Goal: Task Accomplishment & Management: Use online tool/utility

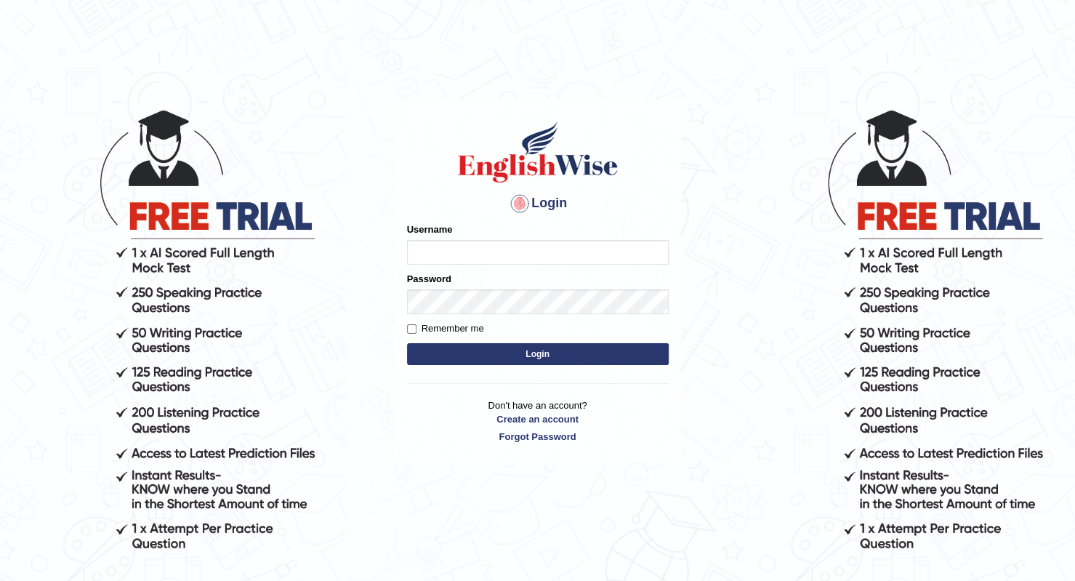
type input "esranr"
click at [557, 357] on button "Login" at bounding box center [538, 354] width 262 height 22
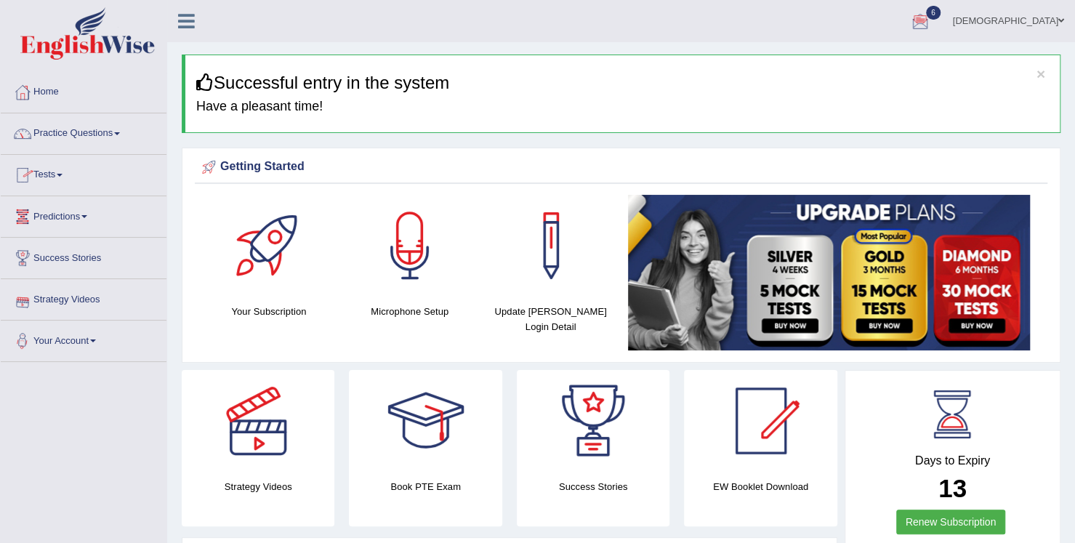
click at [78, 351] on link "Your Account" at bounding box center [84, 339] width 166 height 36
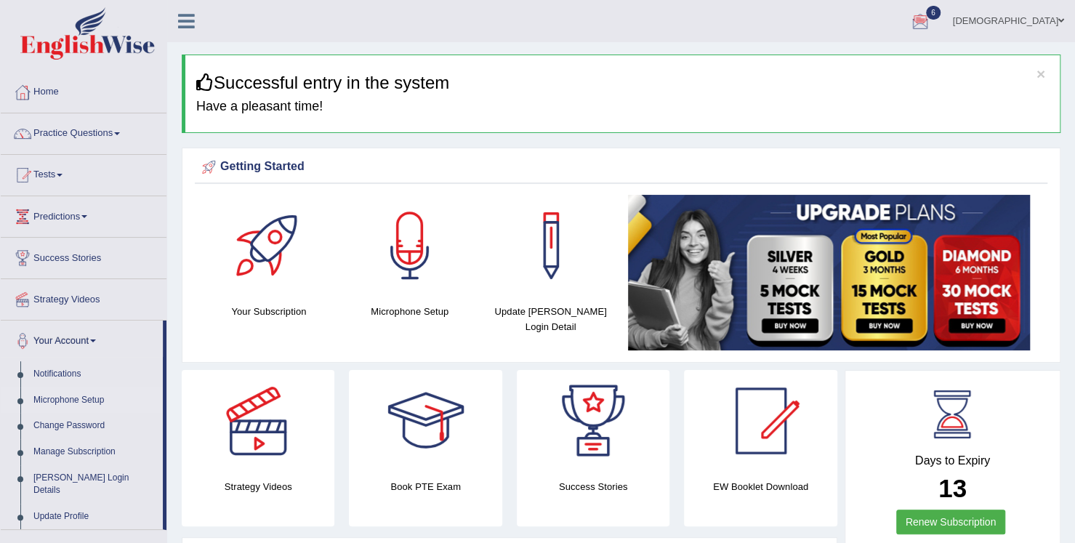
click at [77, 398] on link "Microphone Setup" at bounding box center [95, 400] width 136 height 26
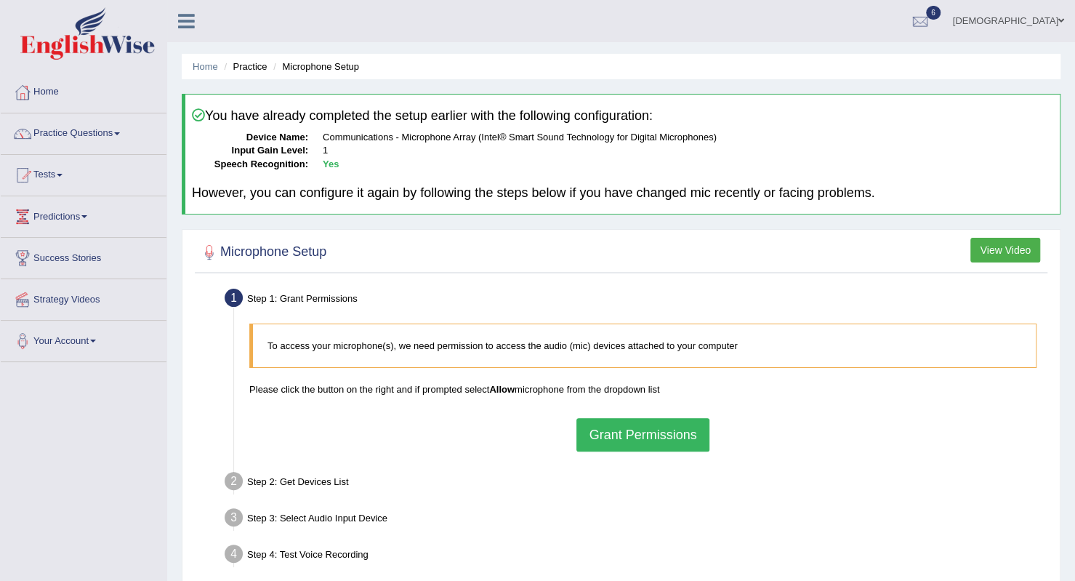
click at [612, 418] on button "Grant Permissions" at bounding box center [642, 434] width 132 height 33
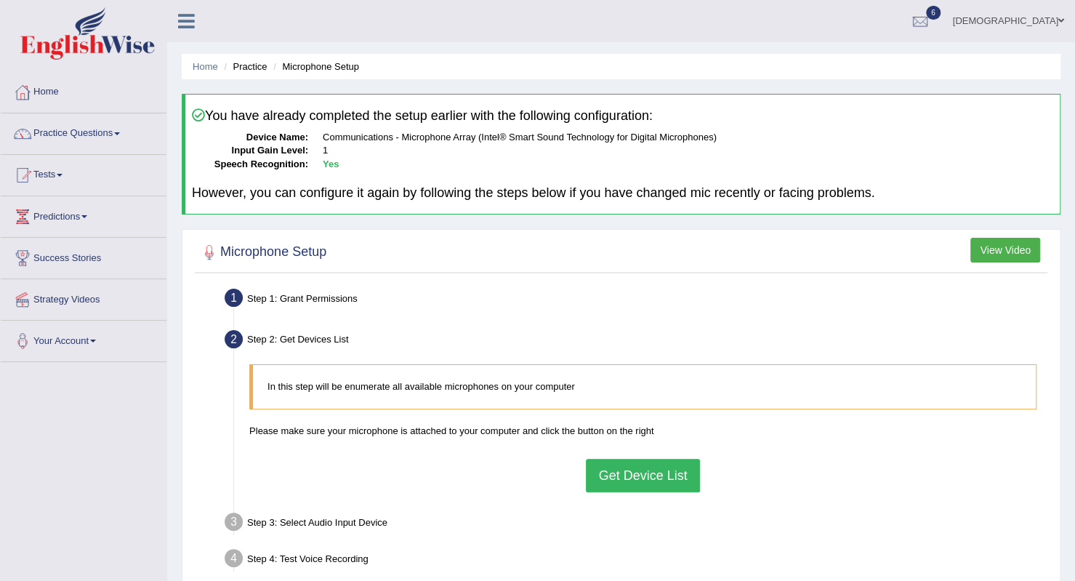
click at [621, 480] on button "Get Device List" at bounding box center [642, 475] width 113 height 33
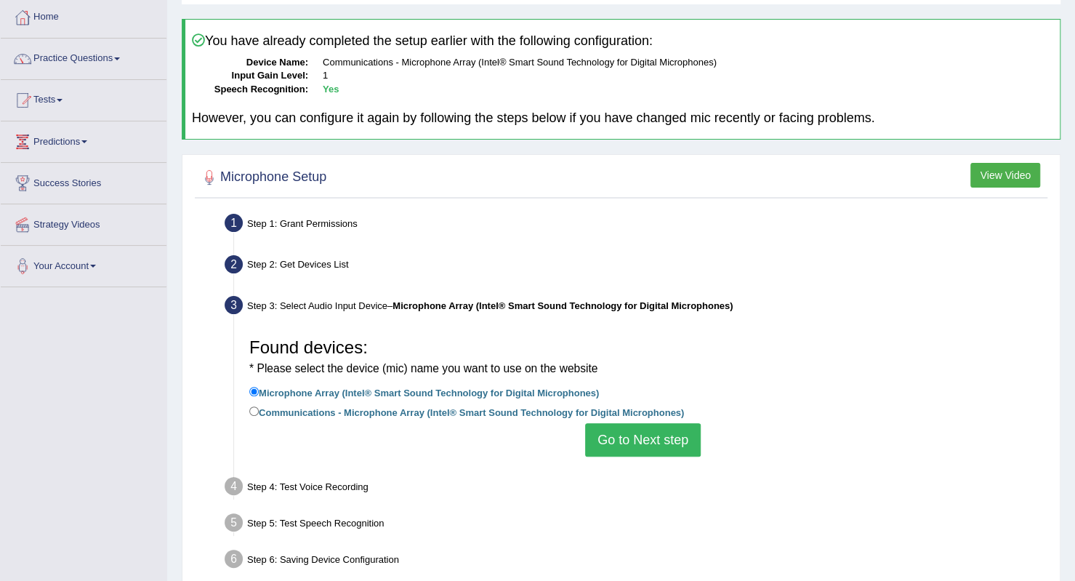
scroll to position [145, 0]
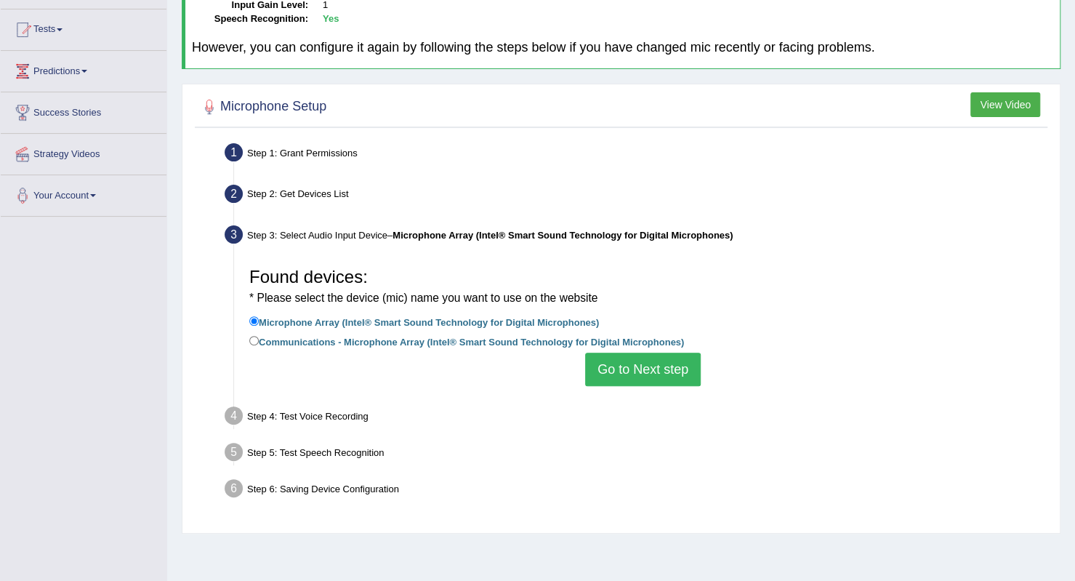
click at [643, 370] on button "Go to Next step" at bounding box center [643, 368] width 116 height 33
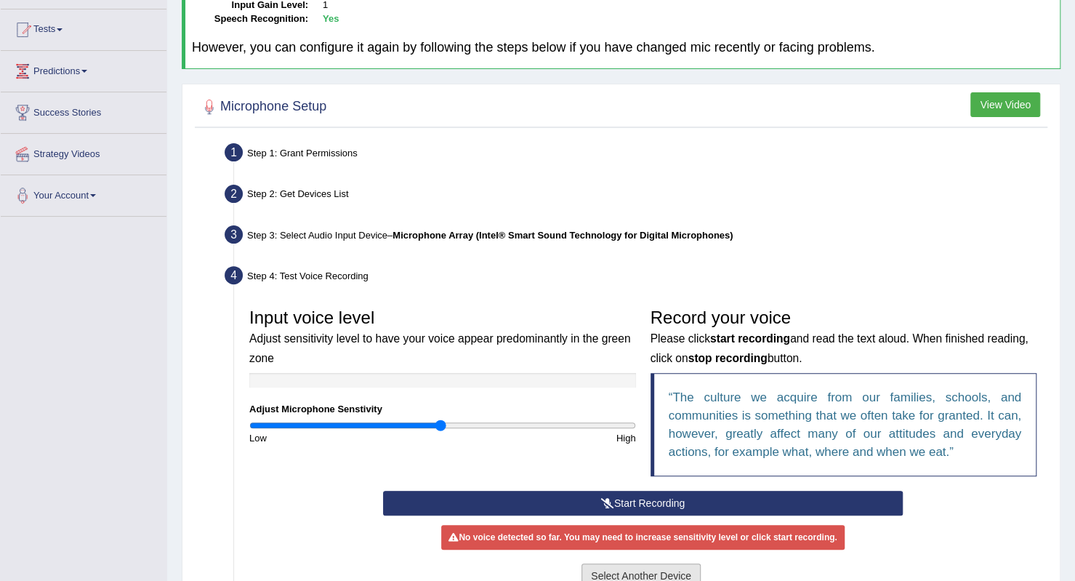
click at [625, 576] on button "Select Another Device" at bounding box center [640, 575] width 119 height 25
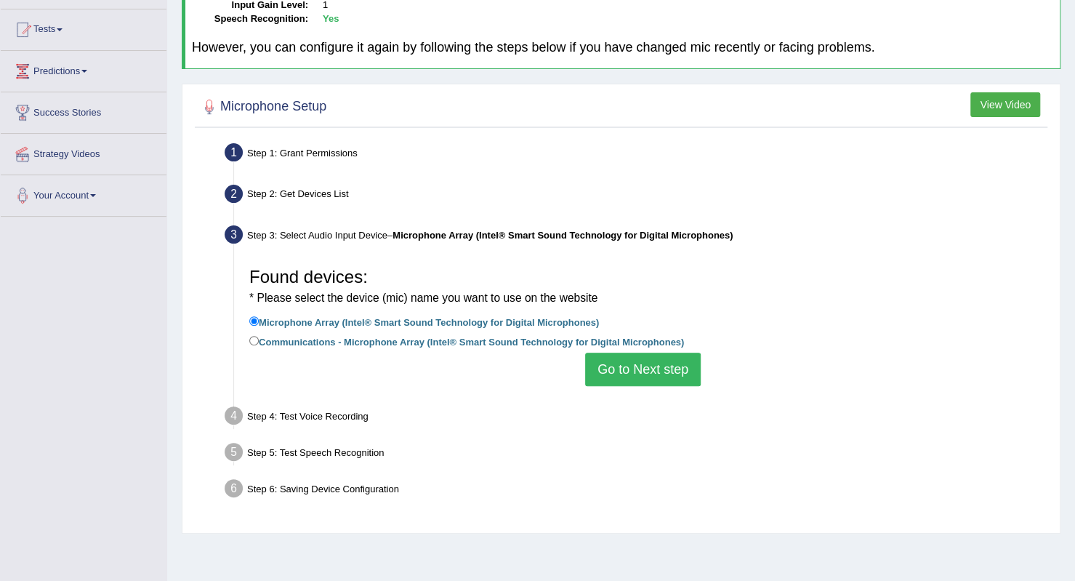
click at [397, 352] on div "Found devices: * Please select the device (mic) name you want to use on the web…" at bounding box center [643, 323] width 802 height 140
click at [403, 342] on label "Communications - Microphone Array (Intel® Smart Sound Technology for Digital Mi…" at bounding box center [466, 341] width 435 height 16
click at [259, 342] on input "Communications - Microphone Array (Intel® Smart Sound Technology for Digital Mi…" at bounding box center [253, 340] width 9 height 9
radio input "true"
click at [676, 375] on button "Go to Next step" at bounding box center [643, 368] width 116 height 33
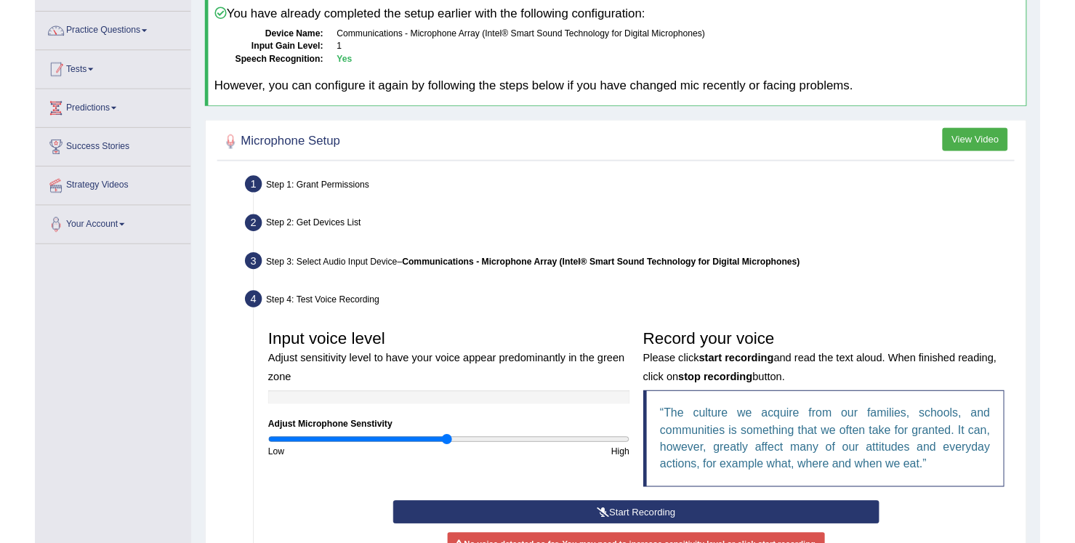
scroll to position [0, 0]
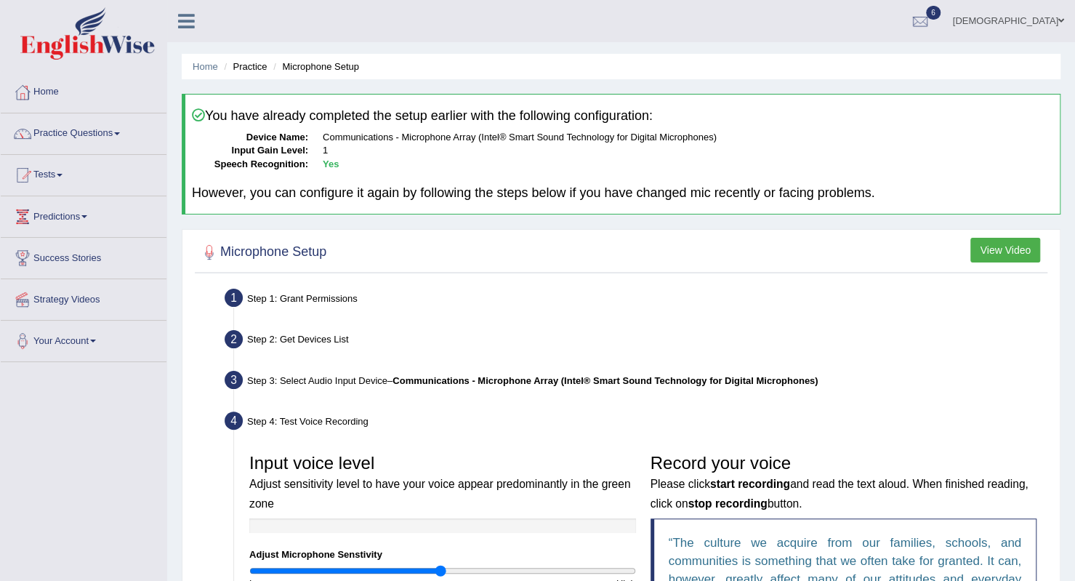
drag, startPoint x: 453, startPoint y: 286, endPoint x: 461, endPoint y: 277, distance: 11.4
click at [455, 282] on div "Microphone Setup View Video Step 1: Grant Permissions To access your microphone…" at bounding box center [621, 538] width 879 height 619
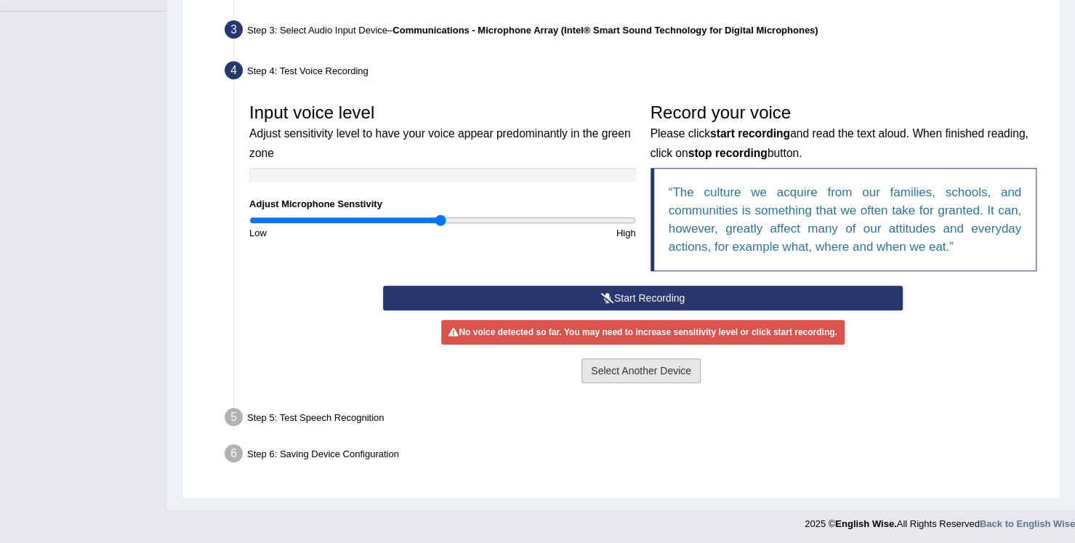
click at [601, 371] on button "Select Another Device" at bounding box center [640, 370] width 119 height 25
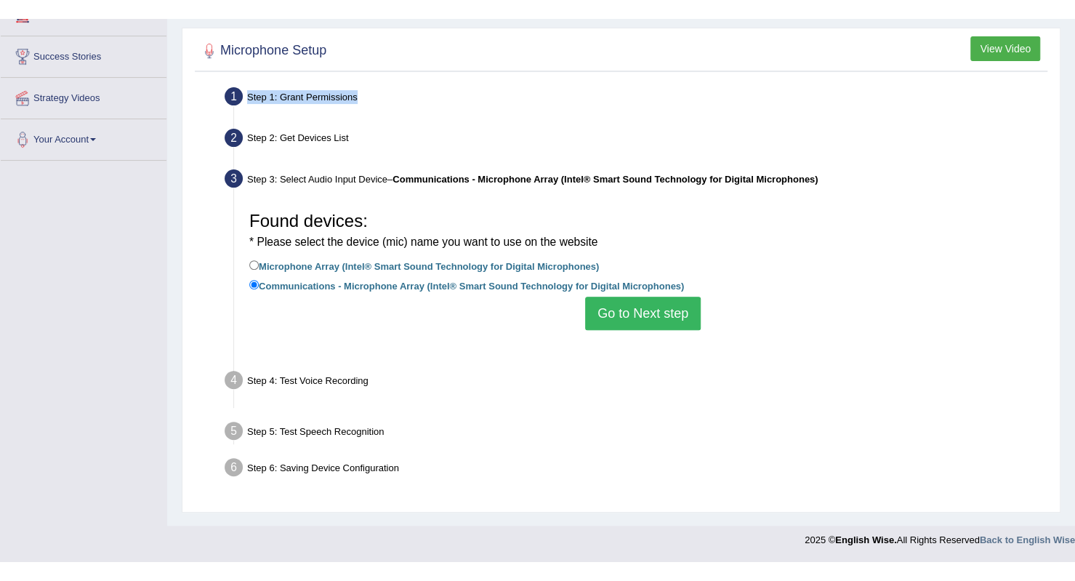
scroll to position [219, 0]
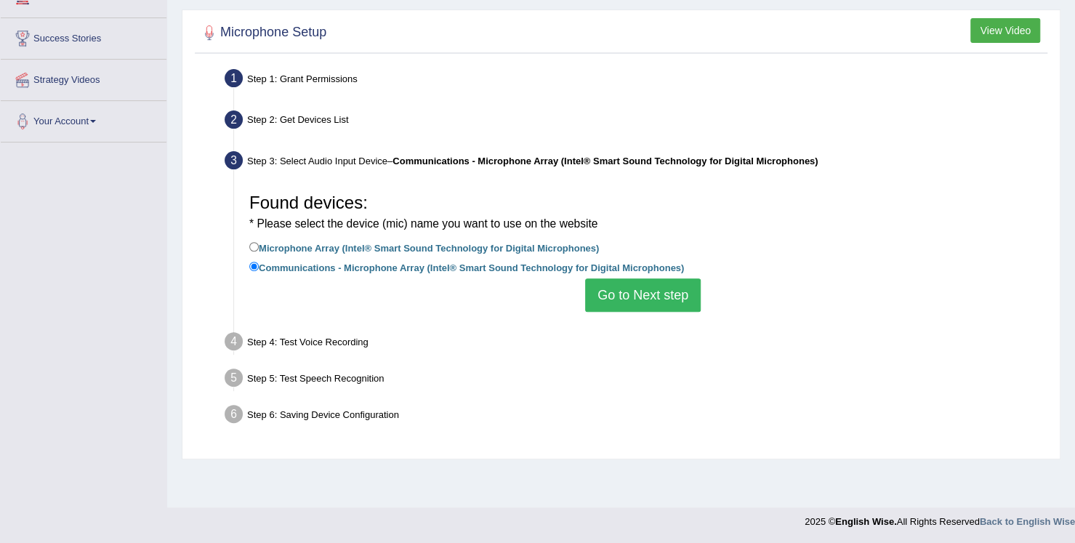
click at [379, 247] on label "Microphone Array (Intel® Smart Sound Technology for Digital Microphones)" at bounding box center [424, 247] width 350 height 16
click at [259, 247] on input "Microphone Array (Intel® Smart Sound Technology for Digital Microphones)" at bounding box center [253, 246] width 9 height 9
radio input "true"
click at [634, 301] on button "Go to Next step" at bounding box center [643, 294] width 116 height 33
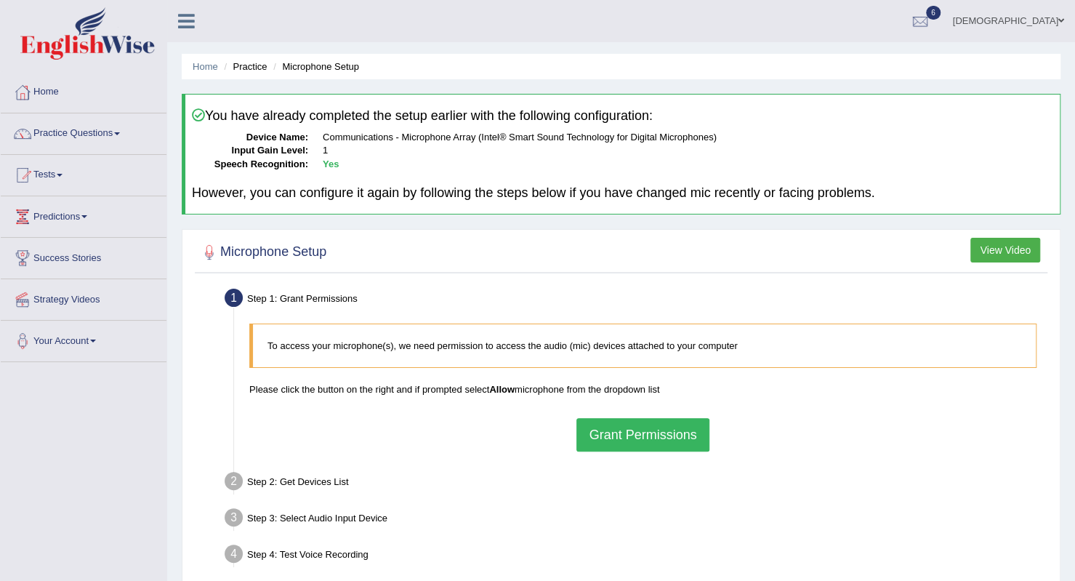
scroll to position [182, 0]
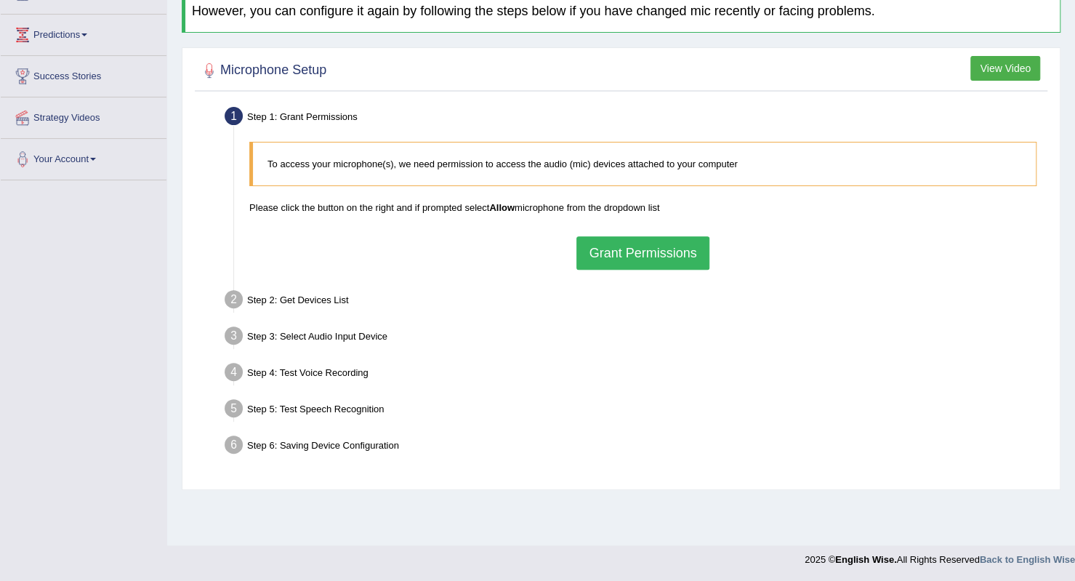
click at [657, 261] on button "Grant Permissions" at bounding box center [642, 252] width 132 height 33
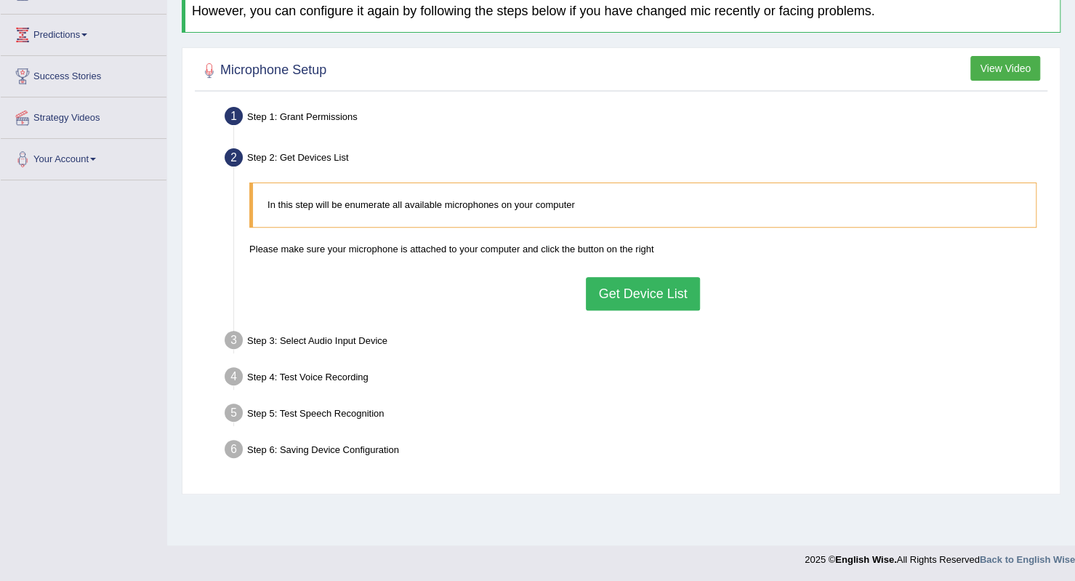
click at [645, 289] on button "Get Device List" at bounding box center [642, 293] width 113 height 33
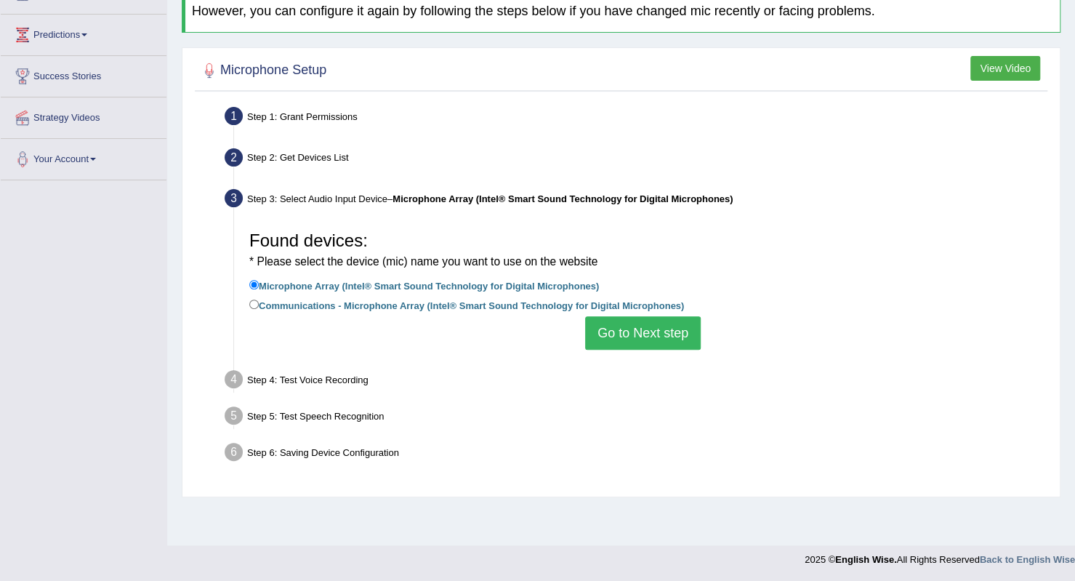
click at [651, 331] on button "Go to Next step" at bounding box center [643, 332] width 116 height 33
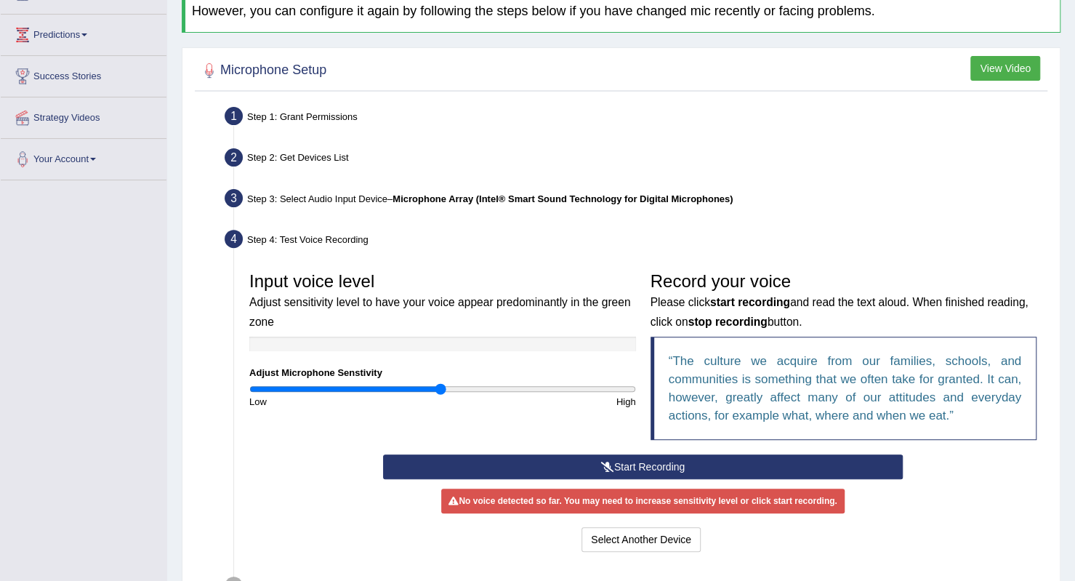
click at [616, 523] on div "Start Recording Stop Recording Note: Please listen to the recording till the en…" at bounding box center [643, 504] width 534 height 101
click at [618, 534] on button "Select Another Device" at bounding box center [640, 539] width 119 height 25
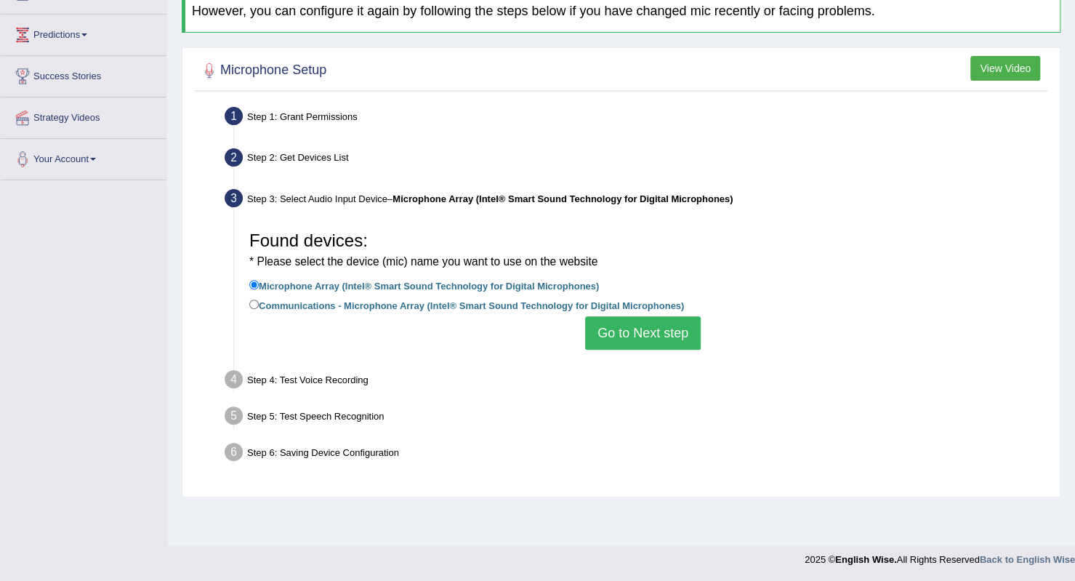
click at [403, 309] on label "Communications - Microphone Array (Intel® Smart Sound Technology for Digital Mi…" at bounding box center [466, 305] width 435 height 16
click at [259, 309] on input "Communications - Microphone Array (Intel® Smart Sound Technology for Digital Mi…" at bounding box center [253, 303] width 9 height 9
radio input "true"
click at [609, 326] on button "Go to Next step" at bounding box center [643, 332] width 116 height 33
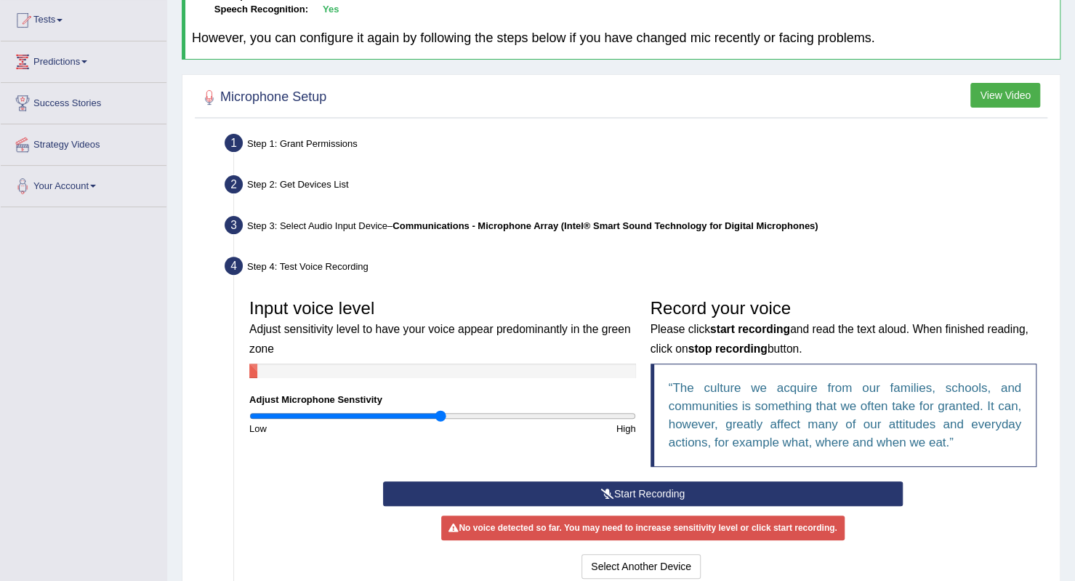
scroll to position [218, 0]
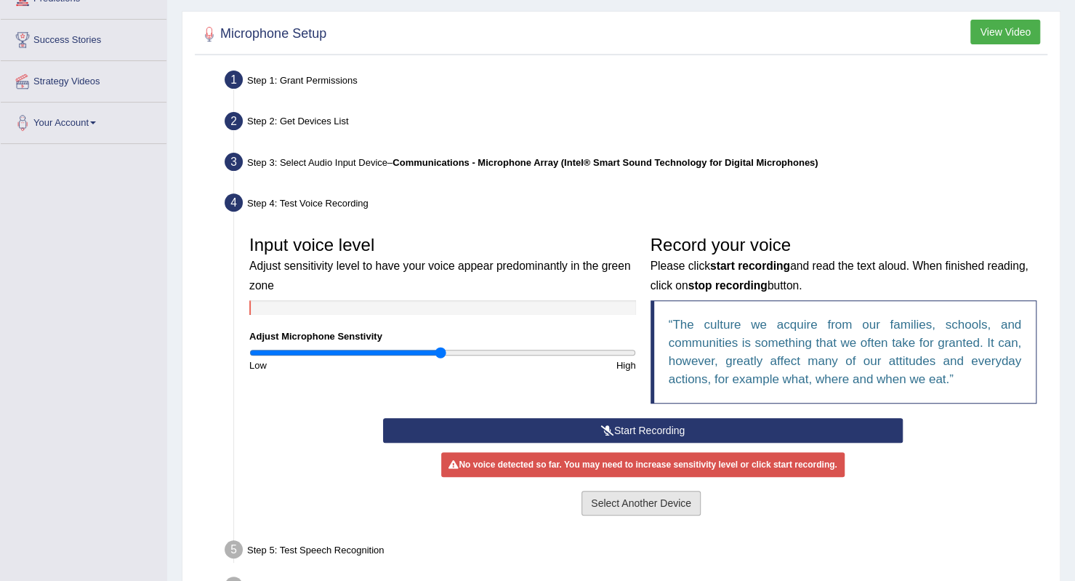
click at [624, 499] on button "Select Another Device" at bounding box center [640, 503] width 119 height 25
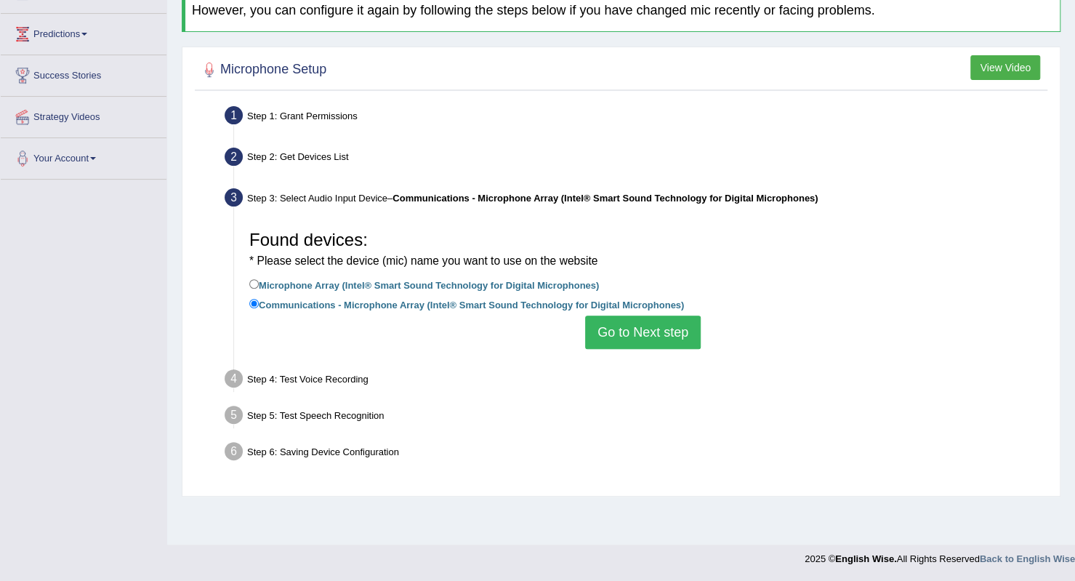
scroll to position [182, 0]
click at [391, 278] on label "Microphone Array (Intel® Smart Sound Technology for Digital Microphones)" at bounding box center [424, 285] width 350 height 16
click at [259, 280] on input "Microphone Array (Intel® Smart Sound Technology for Digital Microphones)" at bounding box center [253, 284] width 9 height 9
radio input "true"
click at [657, 329] on button "Go to Next step" at bounding box center [643, 332] width 116 height 33
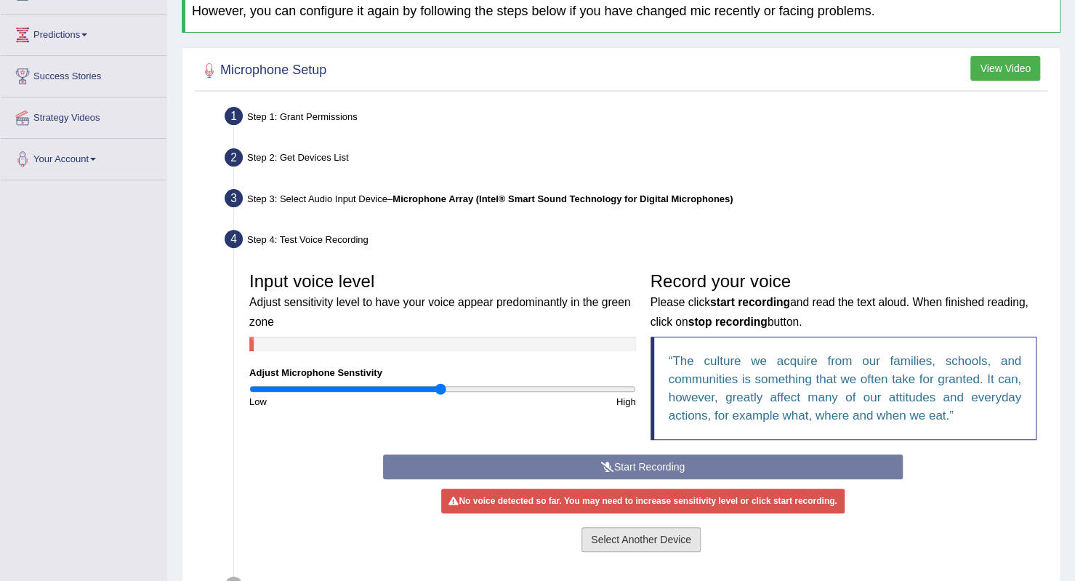
click at [629, 530] on button "Select Another Device" at bounding box center [640, 539] width 119 height 25
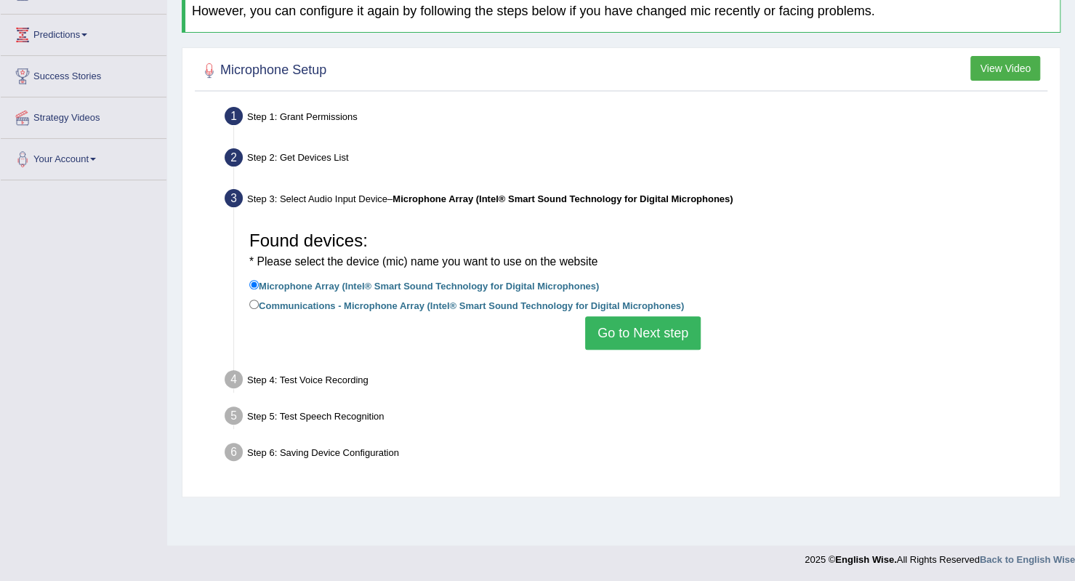
drag, startPoint x: 435, startPoint y: 305, endPoint x: 443, endPoint y: 308, distance: 9.4
click at [435, 305] on label "Communications - Microphone Array (Intel® Smart Sound Technology for Digital Mi…" at bounding box center [466, 305] width 435 height 16
click at [259, 305] on input "Communications - Microphone Array (Intel® Smart Sound Technology for Digital Mi…" at bounding box center [253, 303] width 9 height 9
radio input "true"
click at [650, 344] on button "Go to Next step" at bounding box center [643, 332] width 116 height 33
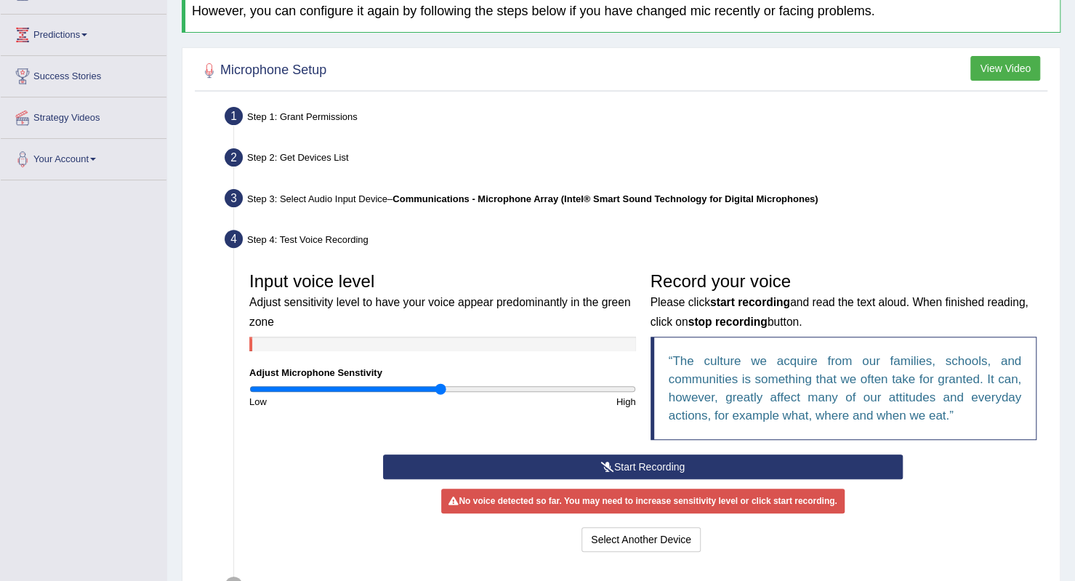
click at [669, 460] on button "Start Recording" at bounding box center [643, 466] width 520 height 25
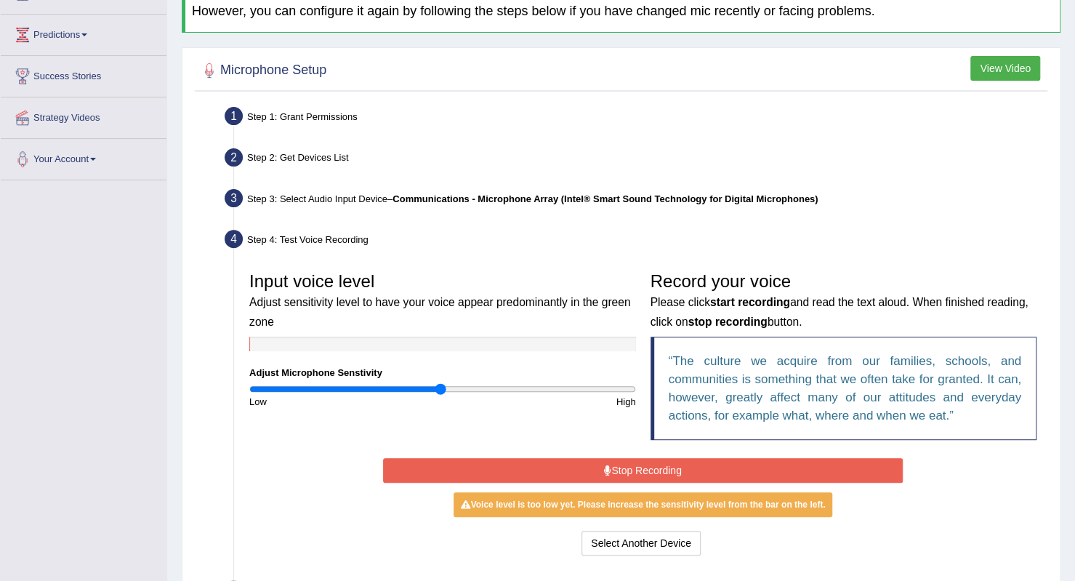
click at [676, 468] on button "Stop Recording" at bounding box center [643, 470] width 520 height 25
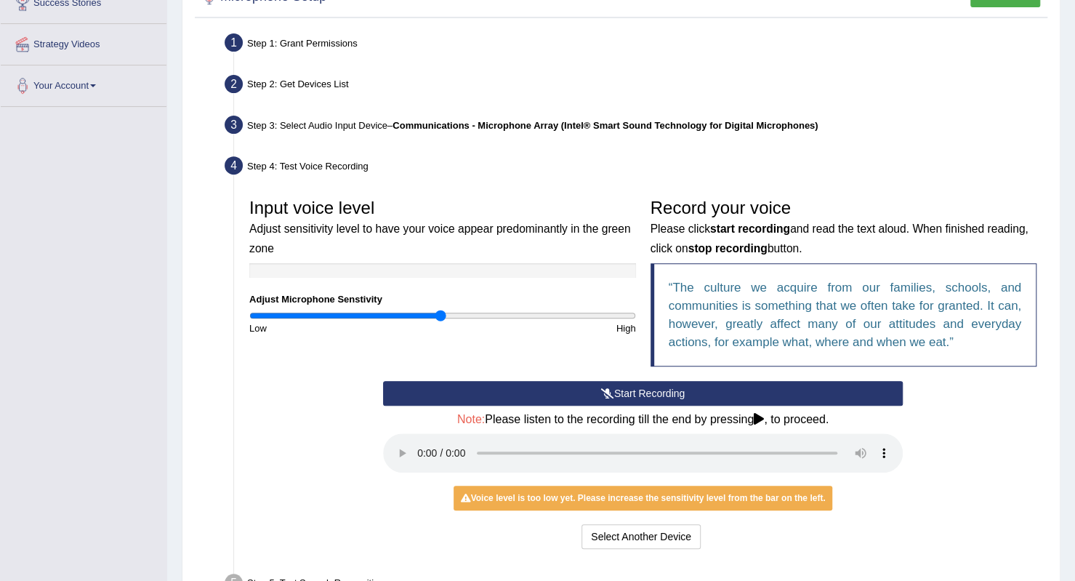
scroll to position [327, 0]
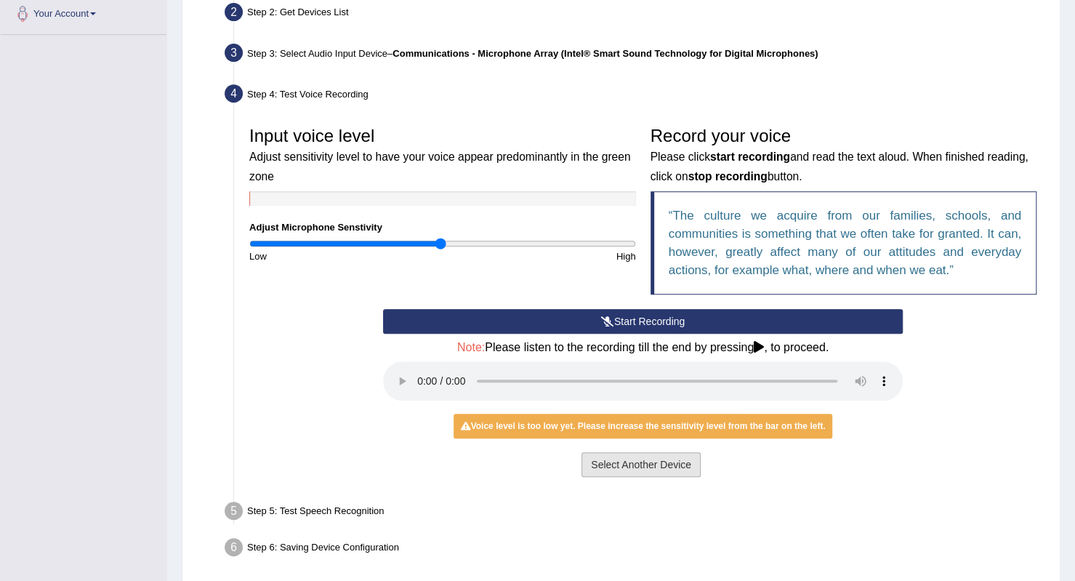
click at [671, 462] on button "Select Another Device" at bounding box center [640, 464] width 119 height 25
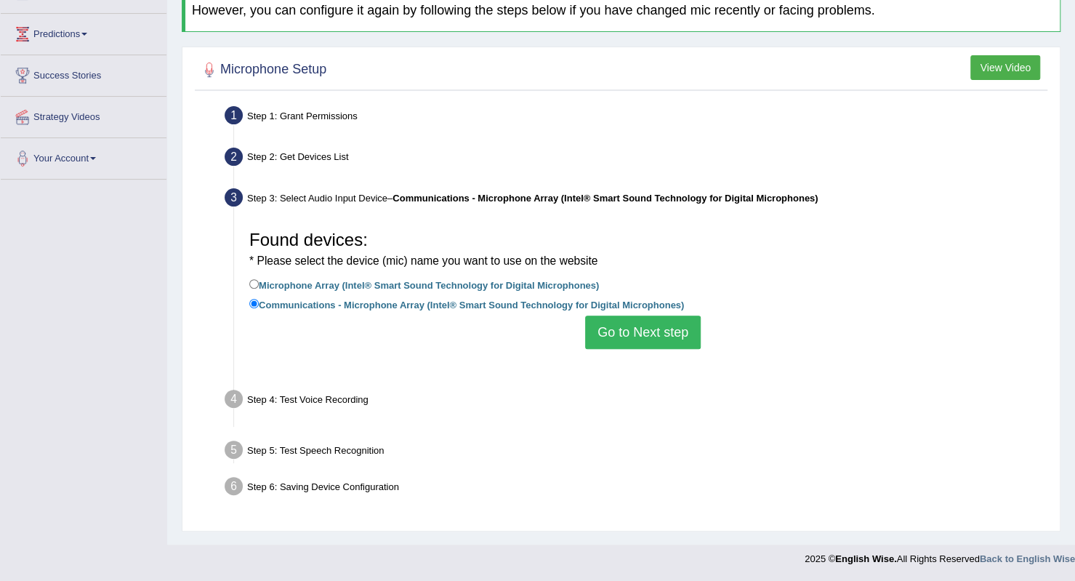
scroll to position [182, 0]
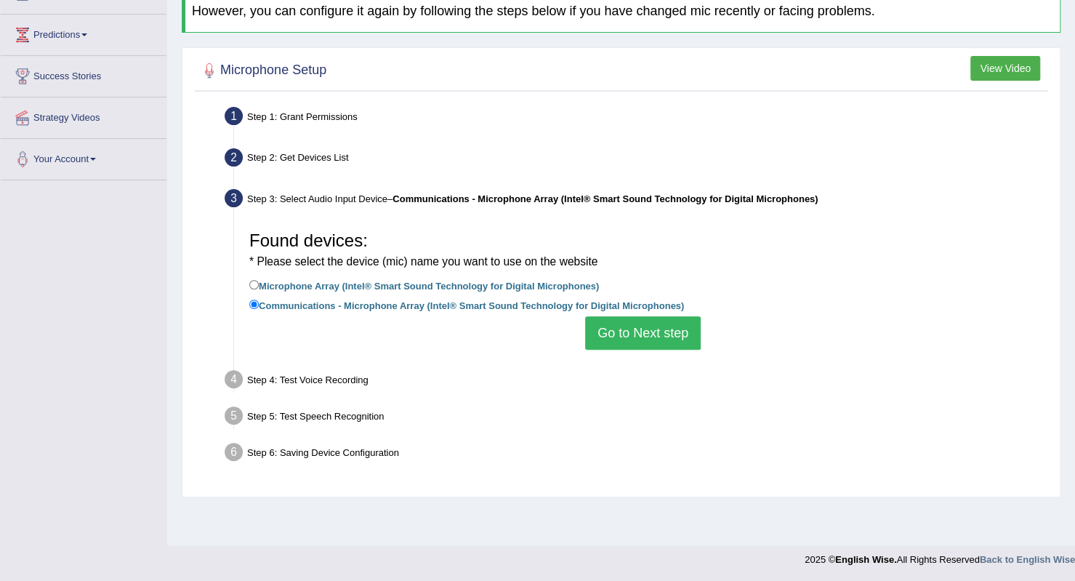
click at [640, 329] on button "Go to Next step" at bounding box center [643, 332] width 116 height 33
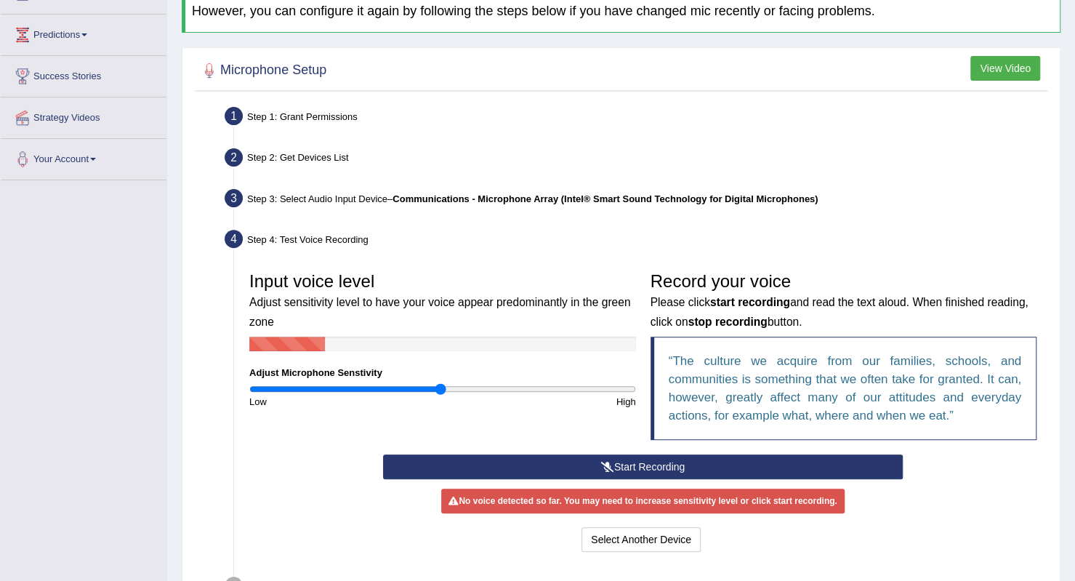
click at [661, 461] on button "Start Recording" at bounding box center [643, 466] width 520 height 25
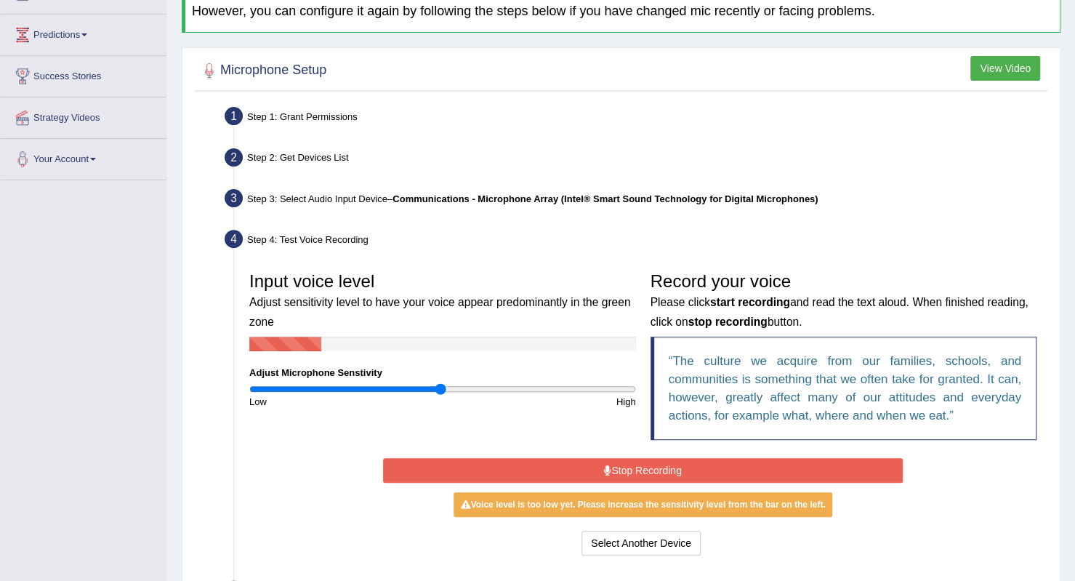
click at [661, 465] on button "Stop Recording" at bounding box center [643, 470] width 520 height 25
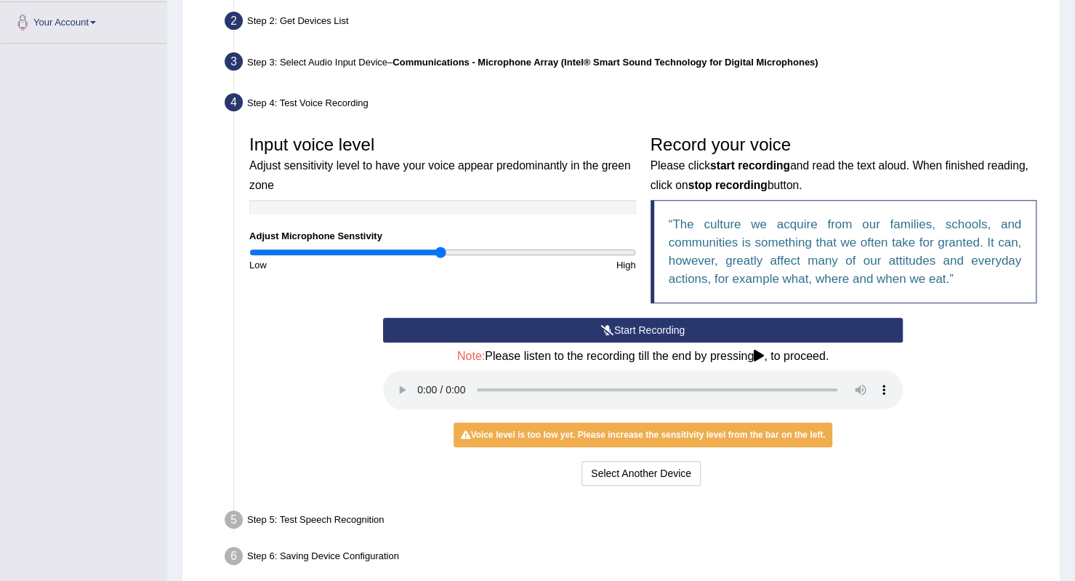
scroll to position [382, 0]
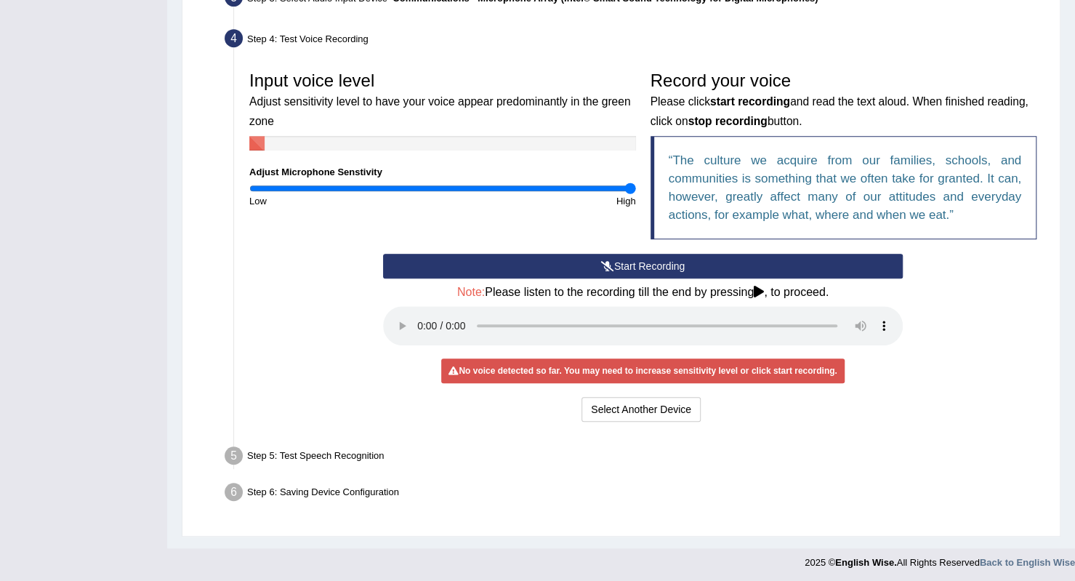
drag, startPoint x: 435, startPoint y: 185, endPoint x: 731, endPoint y: 203, distance: 297.0
type input "2"
click at [636, 194] on input "range" at bounding box center [442, 188] width 387 height 12
click at [601, 262] on icon at bounding box center [607, 266] width 13 height 10
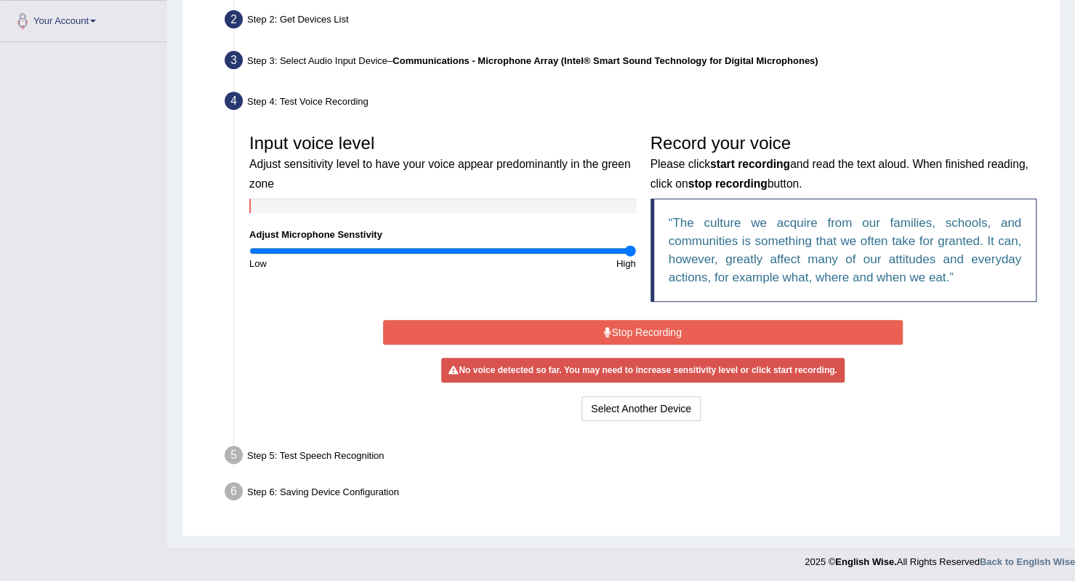
scroll to position [315, 0]
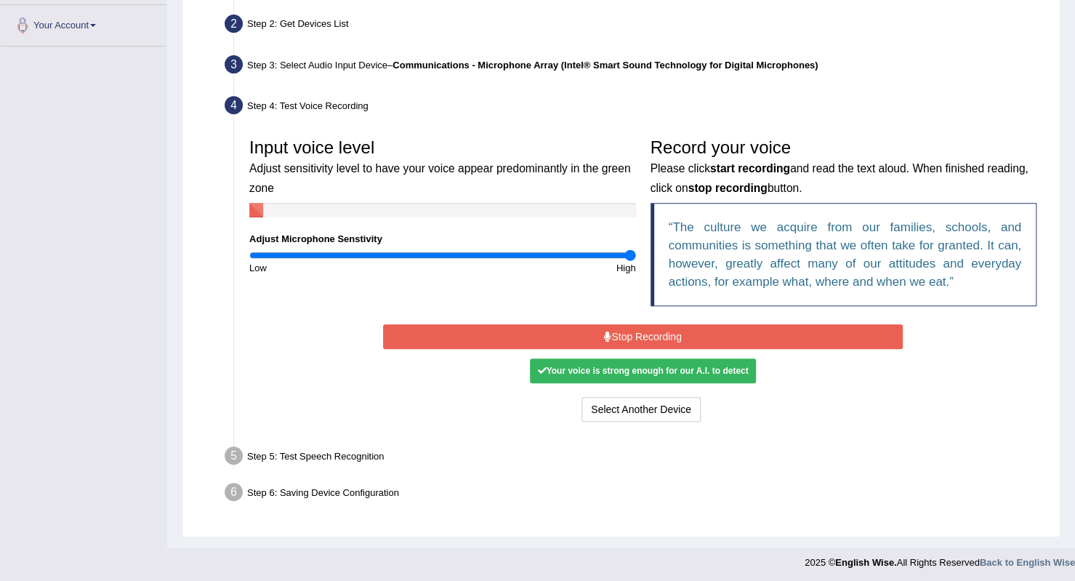
click at [650, 332] on button "Stop Recording" at bounding box center [643, 336] width 520 height 25
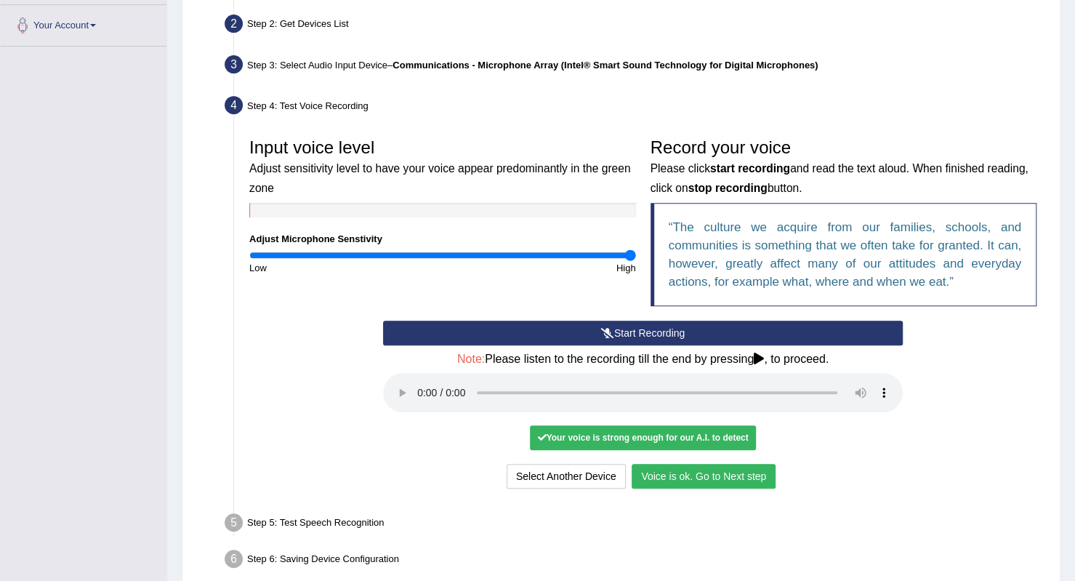
click at [754, 471] on button "Voice is ok. Go to Next step" at bounding box center [704, 476] width 144 height 25
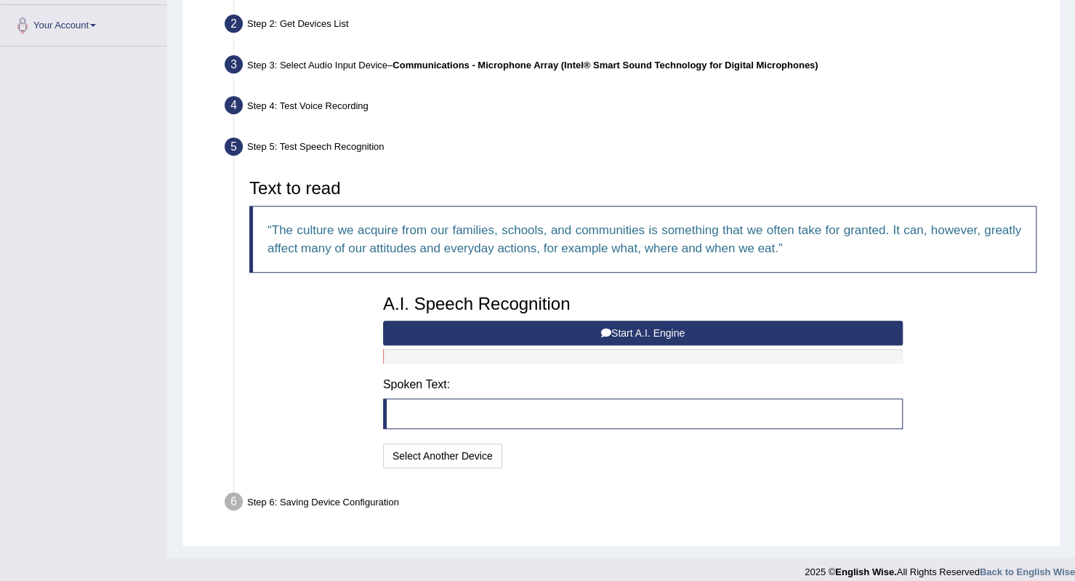
click at [660, 341] on button "Start A.I. Engine" at bounding box center [643, 333] width 520 height 25
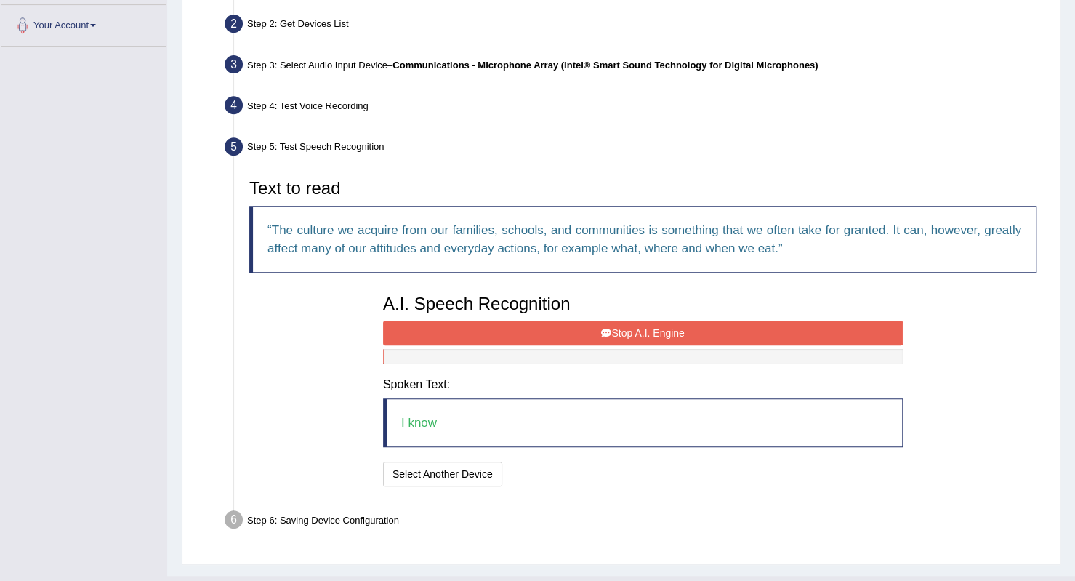
click at [696, 328] on div "A.I. Speech Recognition Start A.I. Engine Stop A.I. Engine Note: Please listen …" at bounding box center [643, 388] width 534 height 203
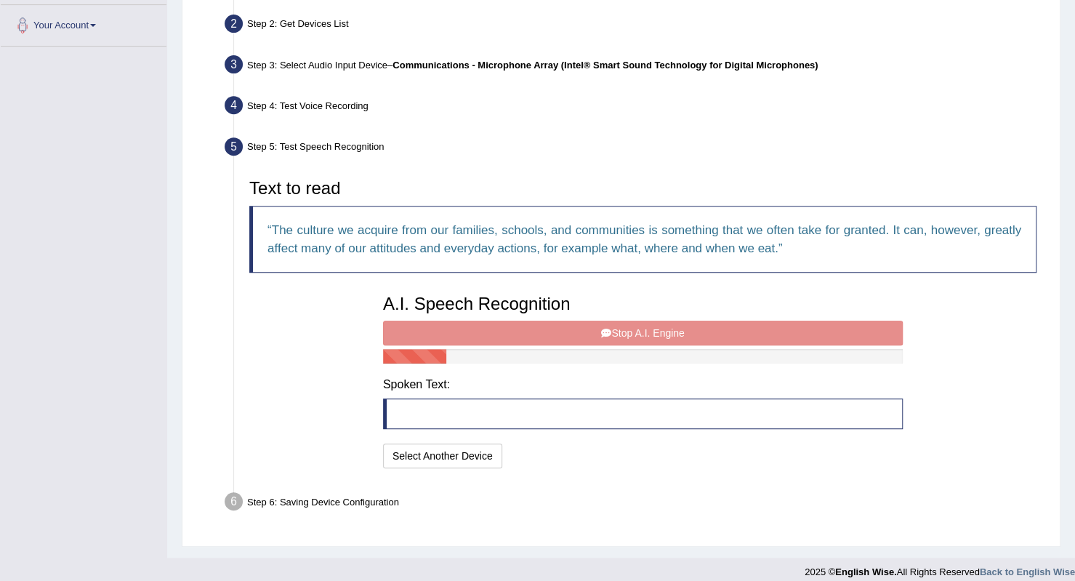
click at [568, 336] on div "A.I. Speech Recognition Start A.I. Engine Stop A.I. Engine Note: Please listen …" at bounding box center [643, 379] width 534 height 185
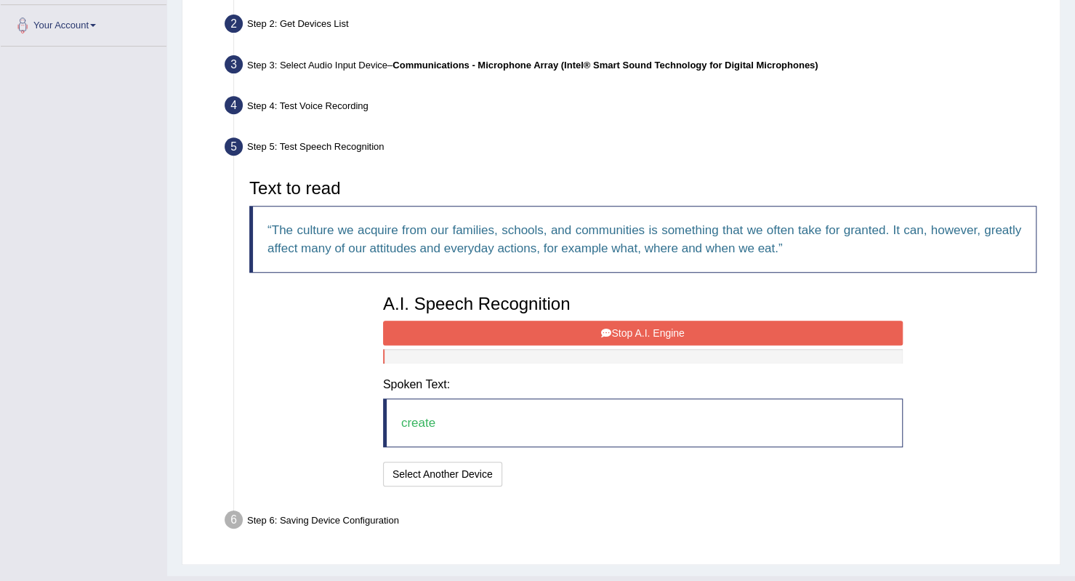
click at [667, 322] on button "Stop A.I. Engine" at bounding box center [643, 333] width 520 height 25
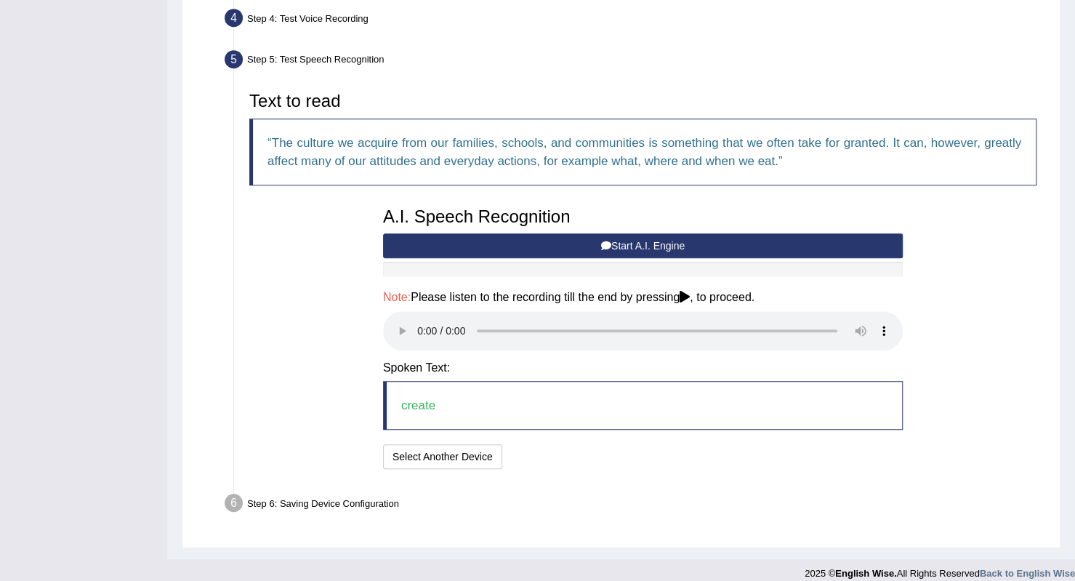
scroll to position [414, 0]
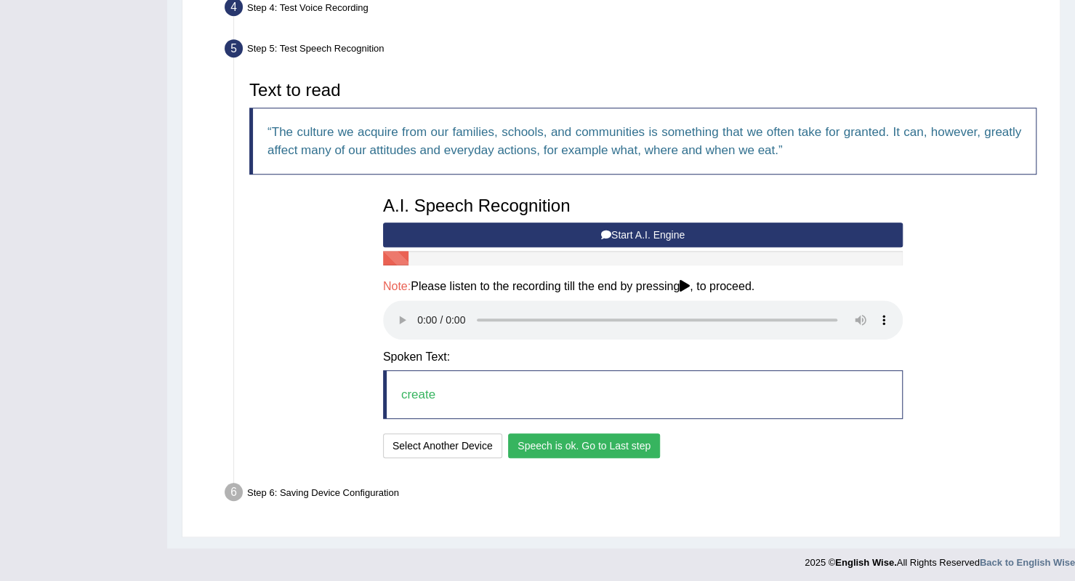
click at [623, 448] on button "Speech is ok. Go to Last step" at bounding box center [584, 445] width 152 height 25
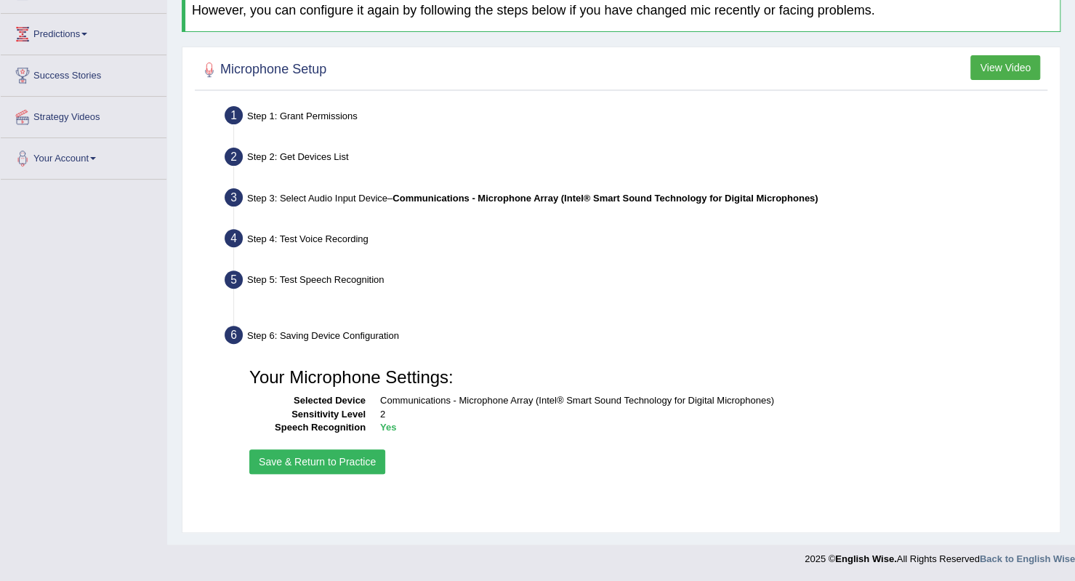
scroll to position [182, 0]
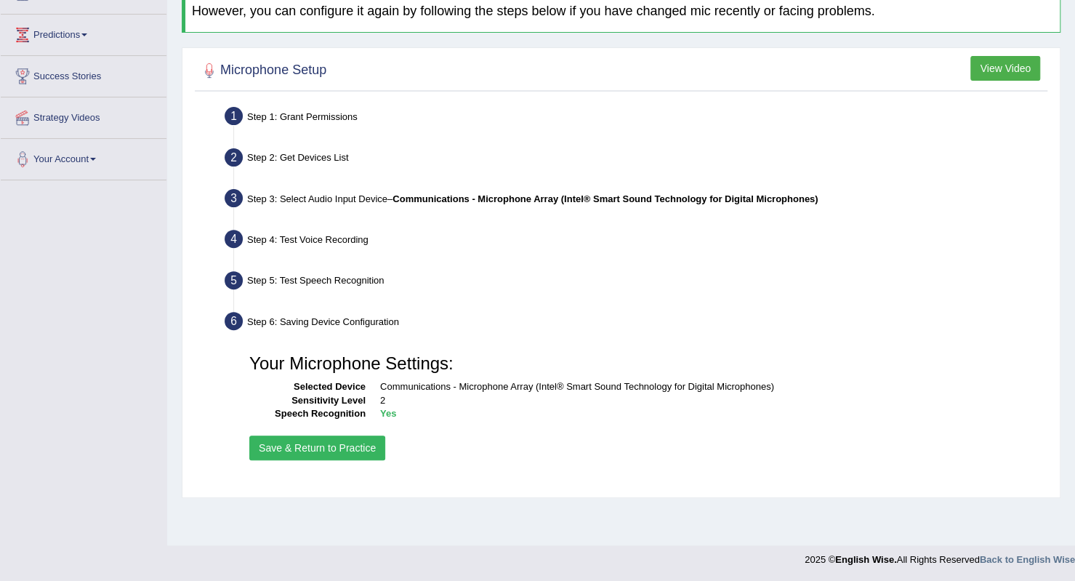
click at [322, 444] on button "Save & Return to Practice" at bounding box center [317, 447] width 136 height 25
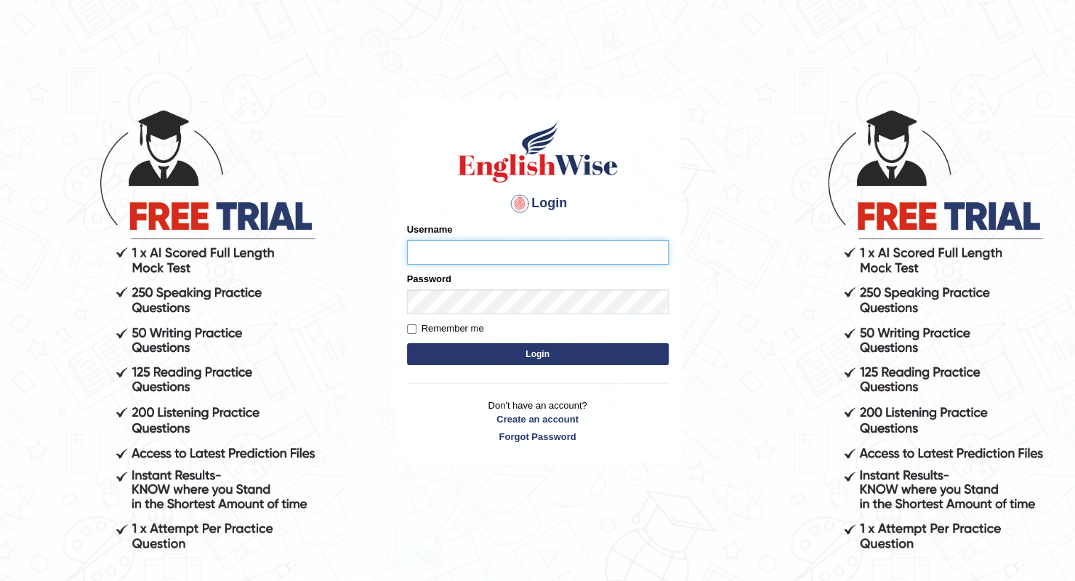
click at [451, 245] on input "Username" at bounding box center [538, 252] width 262 height 25
type input "esranr"
drag, startPoint x: 545, startPoint y: 341, endPoint x: 548, endPoint y: 351, distance: 10.6
click at [545, 342] on form "Please fix the following errors: Username esranr Password Remember me Login" at bounding box center [538, 295] width 262 height 146
click at [548, 352] on button "Login" at bounding box center [538, 354] width 262 height 22
